Goal: Download file/media

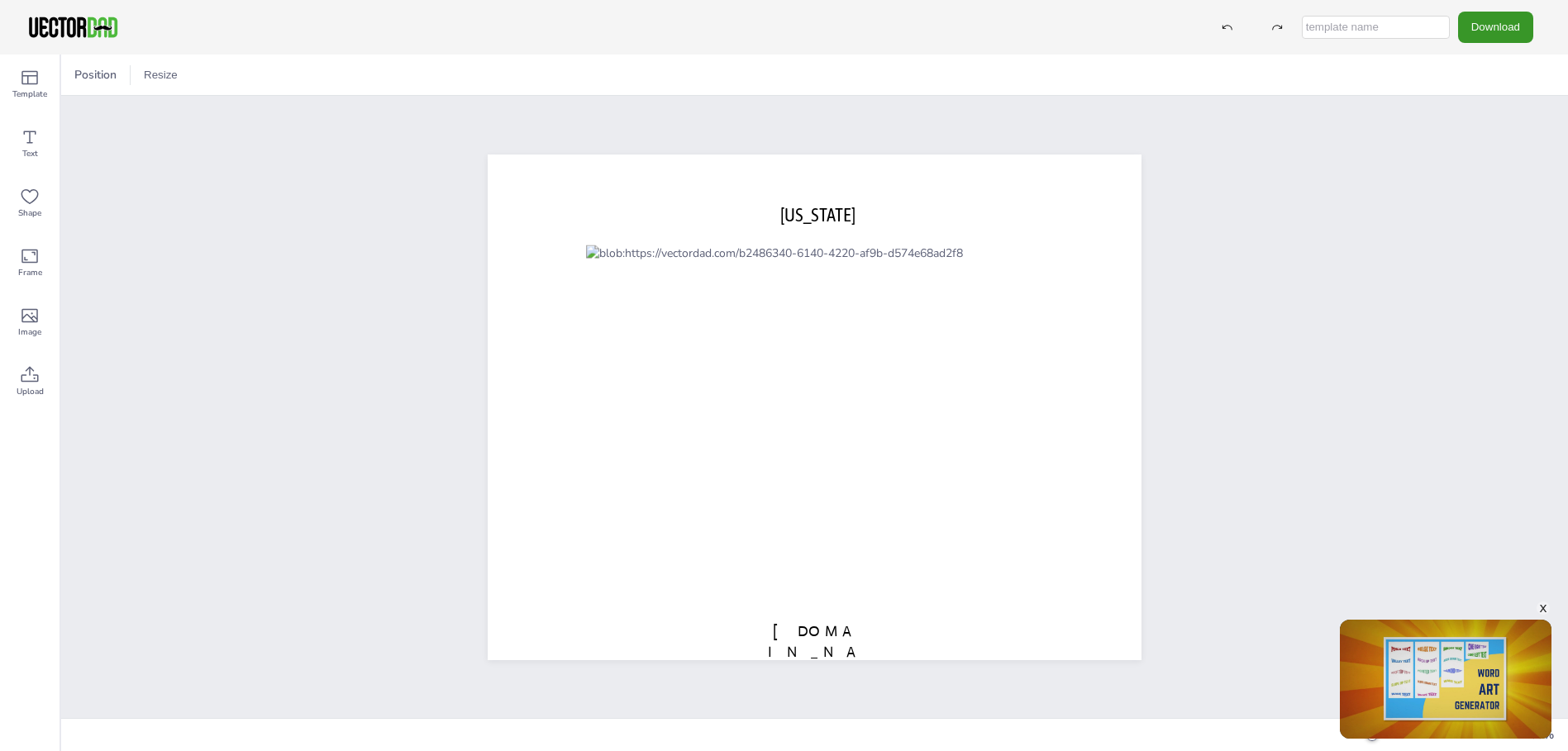
click at [1526, 25] on button "Download" at bounding box center [1495, 27] width 75 height 30
click at [1499, 206] on li "PDF" at bounding box center [1488, 202] width 135 height 34
